Goal: Information Seeking & Learning: Learn about a topic

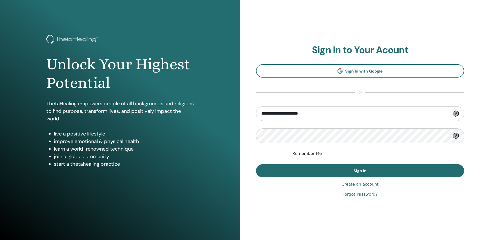
type input "**********"
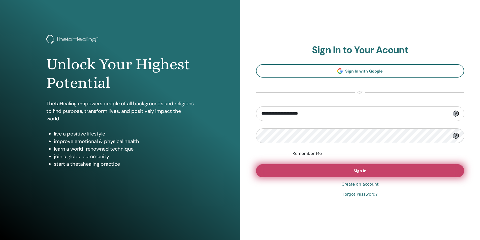
click at [293, 171] on button "Sign In" at bounding box center [360, 170] width 208 height 13
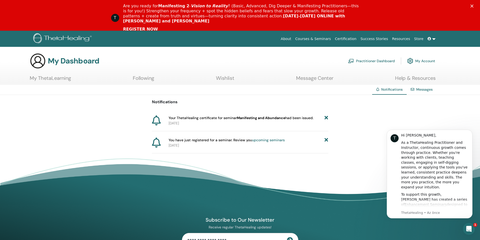
click at [208, 119] on span "Your ThetaHealing certificate for seminar Manifesting and Abundance had been is…" at bounding box center [241, 117] width 145 height 5
click at [280, 119] on b "Manifesting and Abundance" at bounding box center [261, 118] width 48 height 5
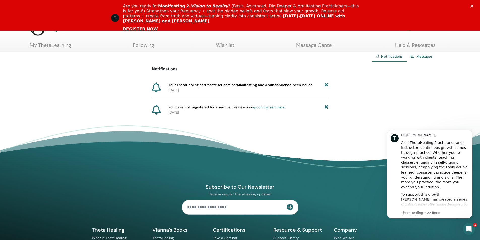
scroll to position [33, 0]
click at [448, 161] on div "As a ThetaHealing Practitioner and Instructor, continuous growth comes through …" at bounding box center [435, 164] width 68 height 49
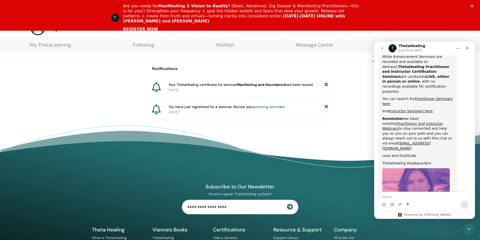
scroll to position [240, 0]
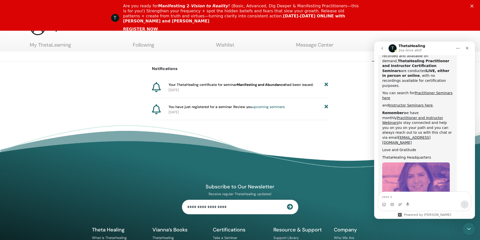
drag, startPoint x: 474, startPoint y: 140, endPoint x: 851, endPoint y: 221, distance: 385.5
click at [467, 50] on icon "Kapat" at bounding box center [467, 48] width 4 height 4
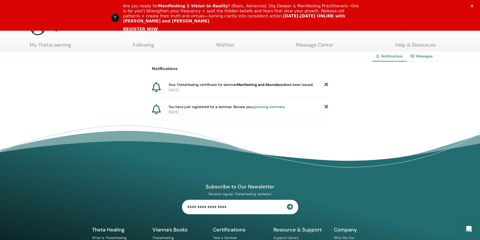
click at [273, 85] on b "Manifesting and Abundance" at bounding box center [261, 84] width 48 height 5
click at [227, 47] on link "Wishlist" at bounding box center [225, 47] width 18 height 10
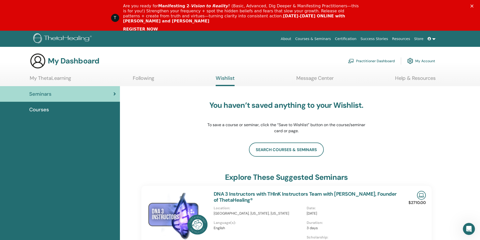
click at [60, 93] on div "Seminars" at bounding box center [60, 94] width 112 height 8
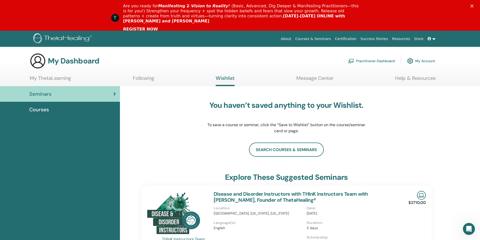
click at [358, 39] on link "Certification" at bounding box center [345, 38] width 25 height 9
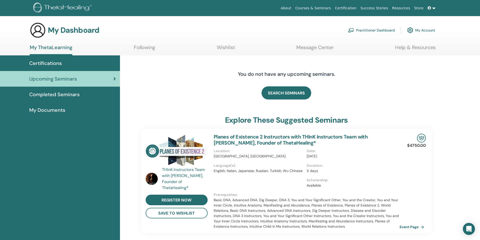
click at [60, 95] on span "Completed Seminars" at bounding box center [54, 95] width 50 height 8
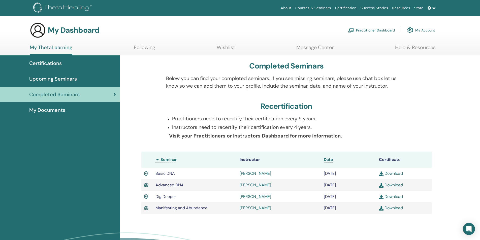
click at [381, 173] on img at bounding box center [381, 174] width 5 height 5
click at [381, 185] on img at bounding box center [381, 185] width 5 height 5
click at [381, 197] on img at bounding box center [381, 197] width 5 height 5
click at [380, 208] on img at bounding box center [381, 208] width 5 height 5
click at [429, 8] on icon at bounding box center [430, 8] width 4 height 4
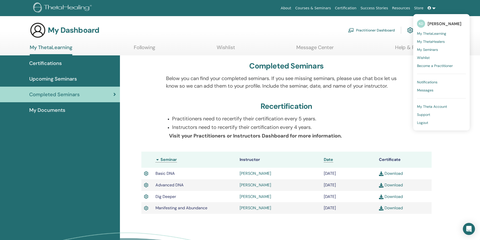
click at [430, 23] on span "[PERSON_NAME]" at bounding box center [445, 23] width 34 height 5
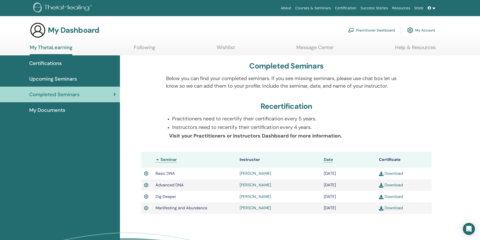
click at [430, 9] on icon at bounding box center [430, 8] width 4 height 4
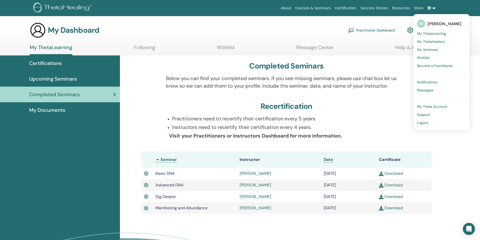
click at [424, 106] on span "My Theta Account" at bounding box center [432, 106] width 30 height 5
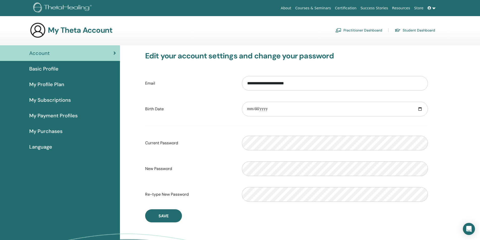
click at [410, 30] on link "Student Dashboard" at bounding box center [415, 30] width 41 height 8
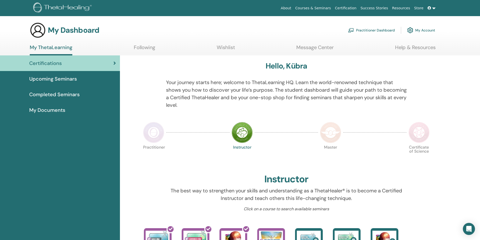
click at [422, 32] on link "My Account" at bounding box center [421, 30] width 28 height 11
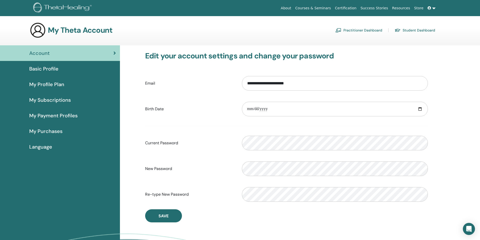
click at [326, 8] on link "Courses & Seminars" at bounding box center [313, 8] width 40 height 9
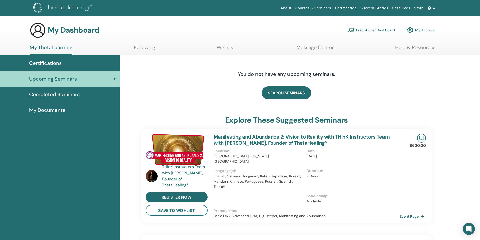
click at [46, 108] on span "My Documents" at bounding box center [47, 110] width 36 height 8
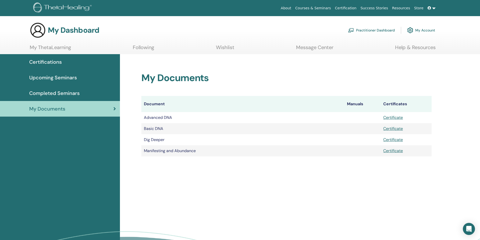
click at [81, 93] on div "Completed Seminars" at bounding box center [60, 93] width 112 height 8
